Goal: Find specific page/section: Find specific page/section

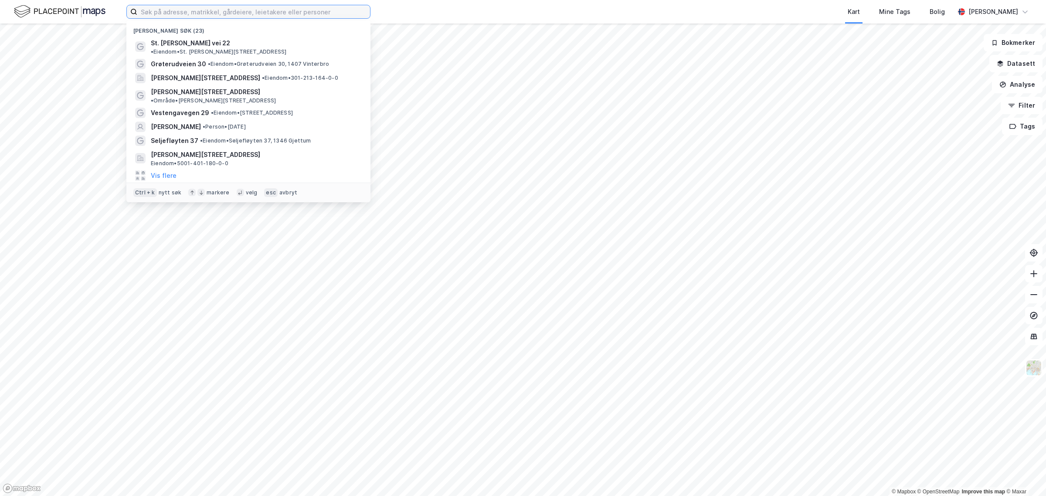
click at [202, 14] on input at bounding box center [253, 11] width 233 height 13
paste input "[STREET_ADDRESS]"
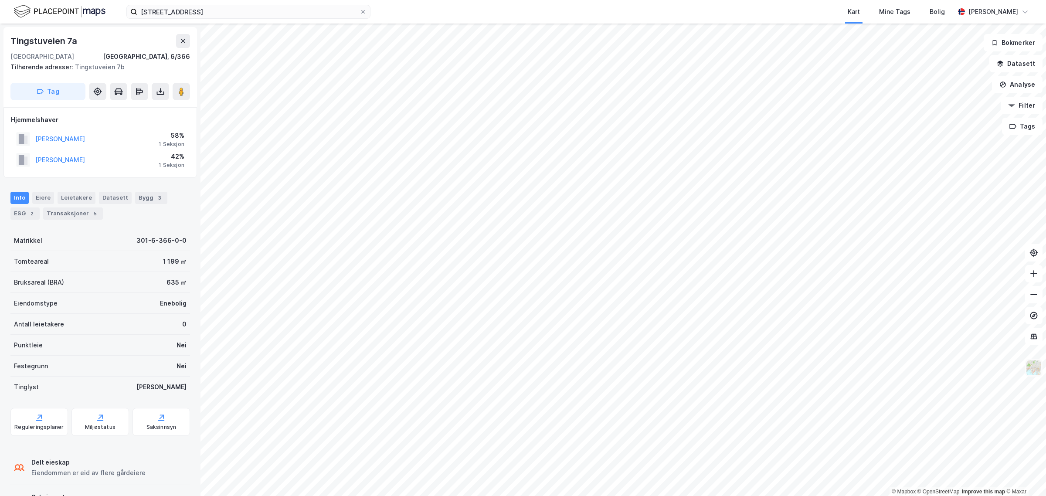
click at [1031, 364] on img at bounding box center [1033, 367] width 17 height 17
click at [247, 20] on div "[STREET_ADDRESS][GEOGRAPHIC_DATA] Tags Bolig [PERSON_NAME]" at bounding box center [523, 12] width 1046 height 24
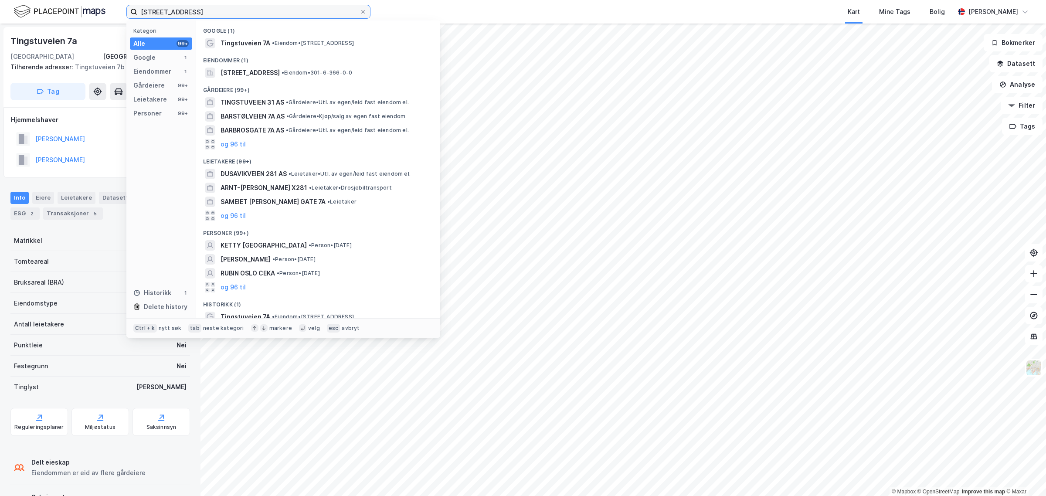
click at [255, 13] on input "[STREET_ADDRESS]" at bounding box center [248, 11] width 222 height 13
paste input "Bekkeveien 10M, 1365 [GEOGRAPHIC_DATA]"
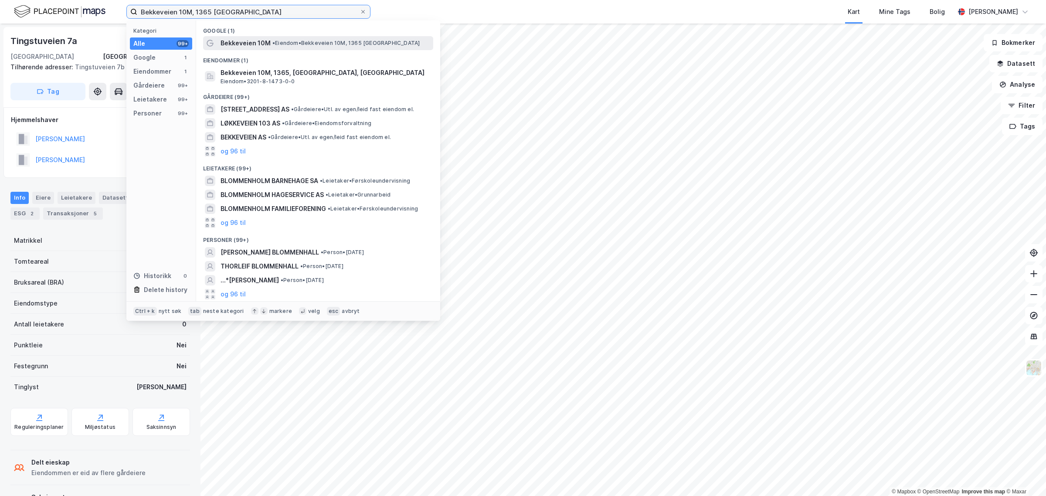
type input "Bekkeveien 10M, 1365 [GEOGRAPHIC_DATA]"
click at [257, 43] on span "Bekkeveien 10M" at bounding box center [245, 43] width 50 height 10
